Goal: Transaction & Acquisition: Purchase product/service

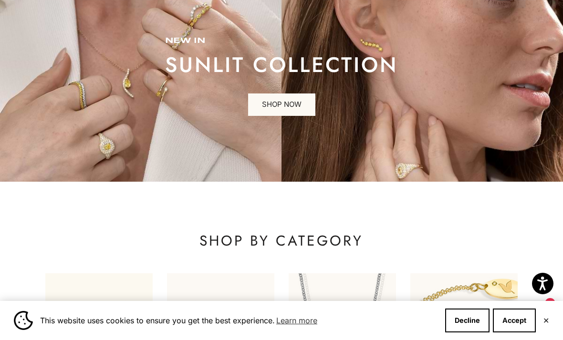
scroll to position [109, 0]
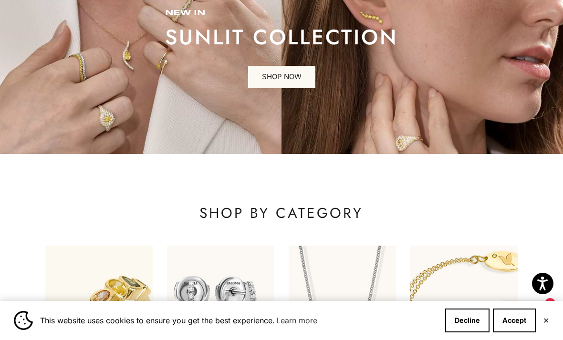
click at [516, 332] on button "Accept" at bounding box center [514, 321] width 43 height 24
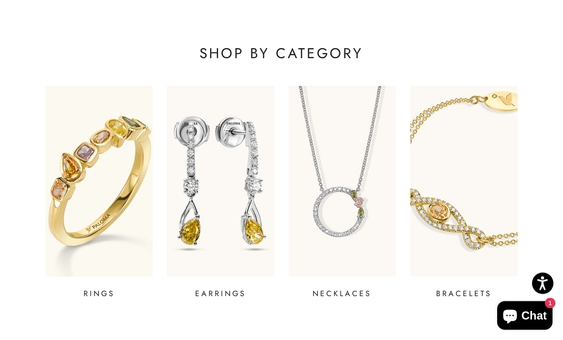
scroll to position [268, 0]
click at [252, 218] on img at bounding box center [220, 181] width 107 height 191
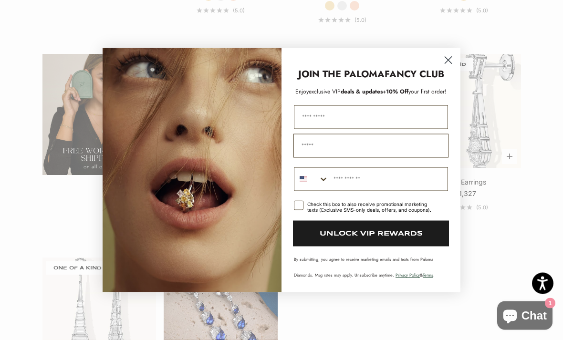
click at [444, 68] on circle "Close dialog" at bounding box center [448, 60] width 16 height 16
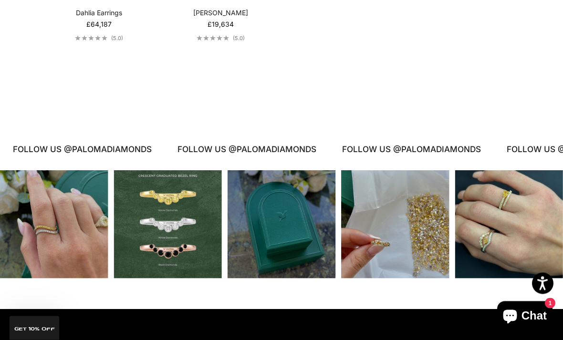
click at [522, 226] on div "Instagram post opens in a popup" at bounding box center [508, 225] width 108 height 108
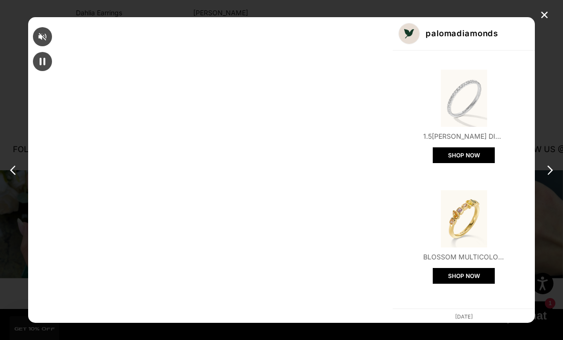
click at [435, 311] on img "Open product" at bounding box center [463, 339] width 57 height 57
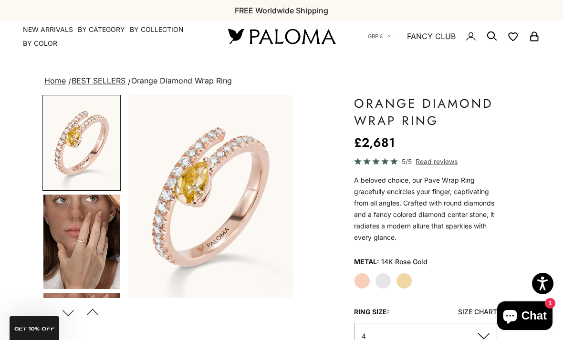
click at [381, 280] on label "White Gold" at bounding box center [383, 281] width 16 height 16
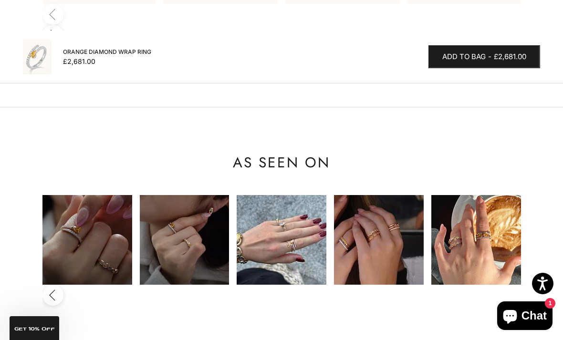
scroll to position [0, 291]
click at [512, 195] on img at bounding box center [476, 240] width 90 height 90
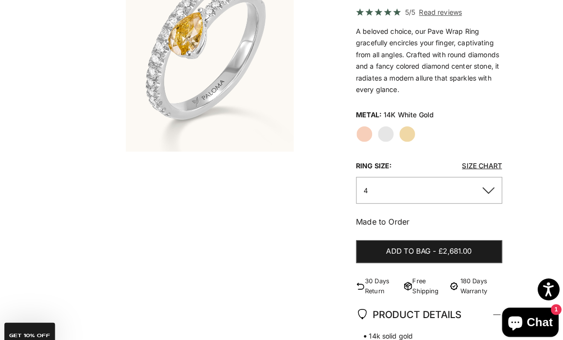
scroll to position [0, 0]
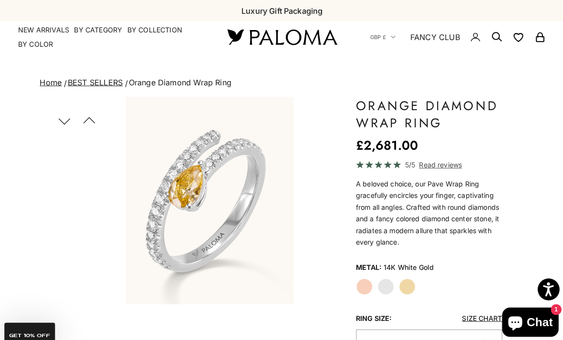
click at [38, 27] on link "NEW ARRIVALS" at bounding box center [48, 30] width 50 height 10
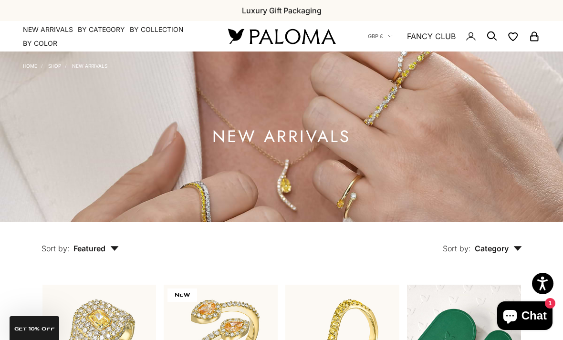
click at [156, 33] on summary "By Collection" at bounding box center [157, 30] width 54 height 10
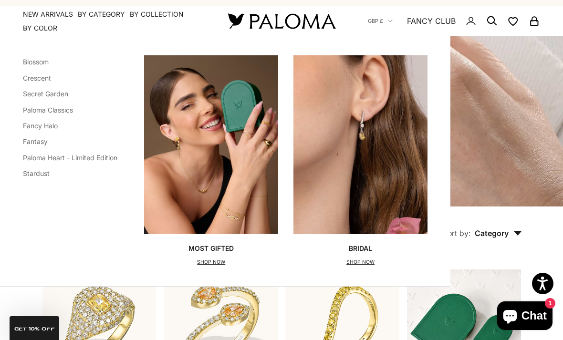
scroll to position [16, 0]
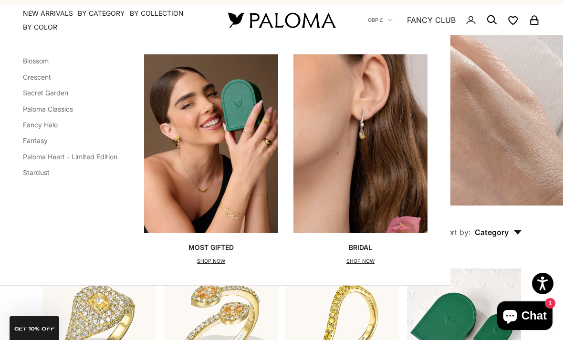
click at [28, 107] on link "Paloma Classics" at bounding box center [48, 109] width 50 height 8
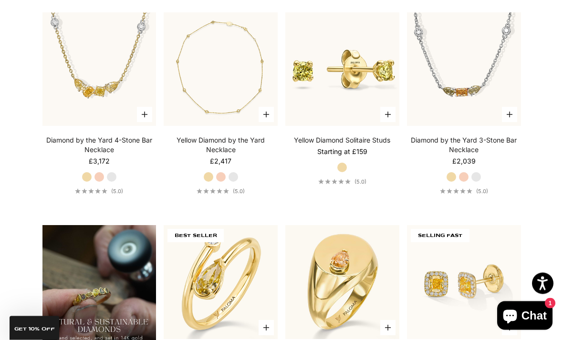
scroll to position [487, 0]
